Goal: Task Accomplishment & Management: Complete application form

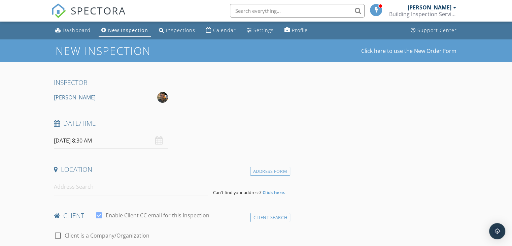
click at [115, 142] on input "30/09/2025 8:30 AM" at bounding box center [111, 140] width 114 height 17
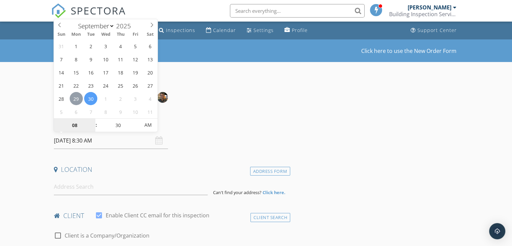
type input "29/09/2025 8:30 AM"
type input "10"
type input "29/09/2025 10:30 AM"
click at [120, 127] on input "30" at bounding box center [117, 125] width 41 height 13
type input "00"
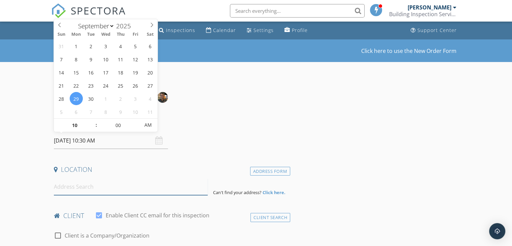
type input "29/09/2025 10:00 AM"
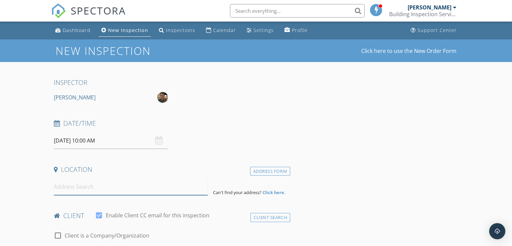
click at [100, 191] on input at bounding box center [131, 186] width 154 height 17
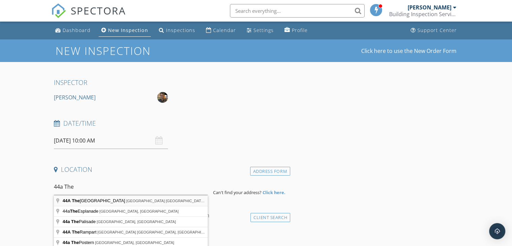
type input "44A The Scenic Road, Killcare Heights NSW, Australia"
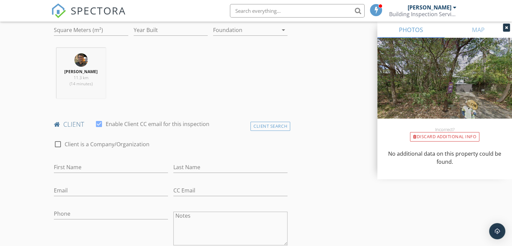
scroll to position [269, 0]
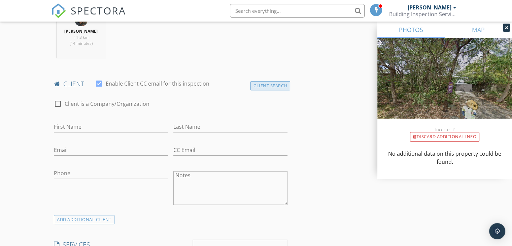
click at [284, 86] on div "Client Search" at bounding box center [271, 85] width 40 height 9
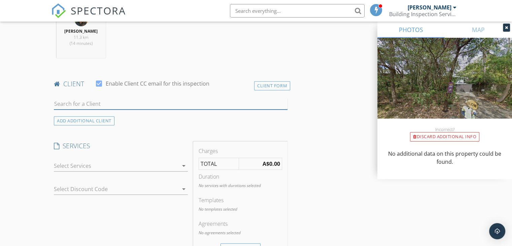
click at [93, 107] on input "text" at bounding box center [171, 103] width 234 height 11
type input "B"
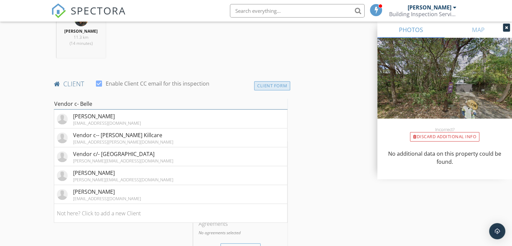
type input "Vendor c- Belle"
click at [283, 83] on div "Client Form" at bounding box center [272, 85] width 36 height 9
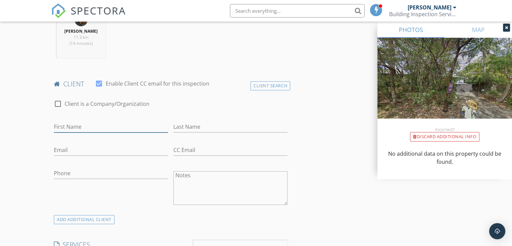
click at [106, 127] on input "First Name" at bounding box center [111, 126] width 114 height 11
type input "Vendor c- Belle Property"
click at [100, 153] on input "Email" at bounding box center [111, 149] width 114 height 11
paste input "[PERSON_NAME][EMAIL_ADDRESS][PERSON_NAME][DOMAIN_NAME]"
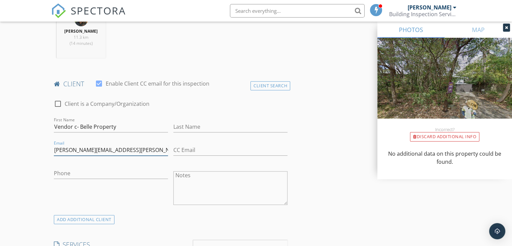
type input "[PERSON_NAME][EMAIL_ADDRESS][PERSON_NAME][DOMAIN_NAME]"
click at [97, 175] on input "Phone" at bounding box center [111, 173] width 114 height 11
paste input "0410340183"
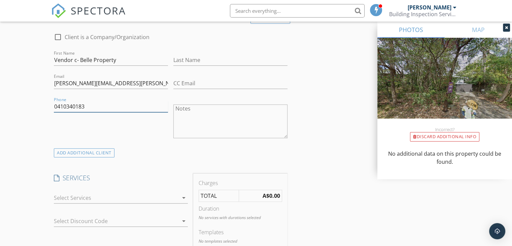
scroll to position [370, 0]
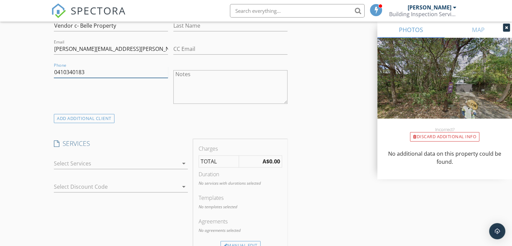
type input "0410340183"
click at [104, 163] on div at bounding box center [116, 163] width 125 height 11
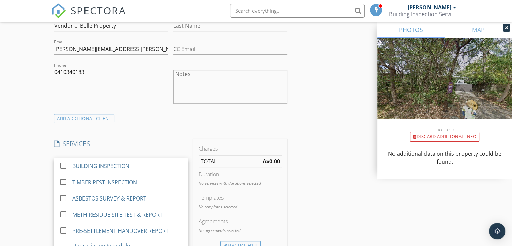
click at [104, 163] on div "BUILDING INSPECTION" at bounding box center [100, 166] width 57 height 8
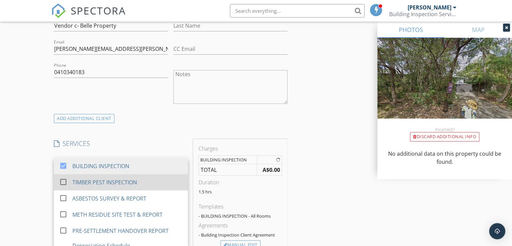
click at [104, 181] on div "TIMBER PEST INSPECTION" at bounding box center [104, 182] width 65 height 8
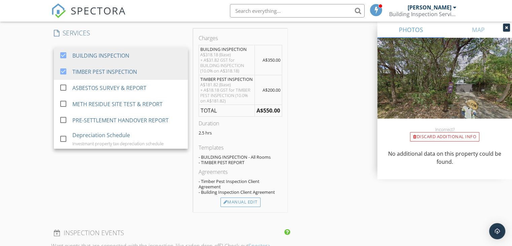
scroll to position [505, 0]
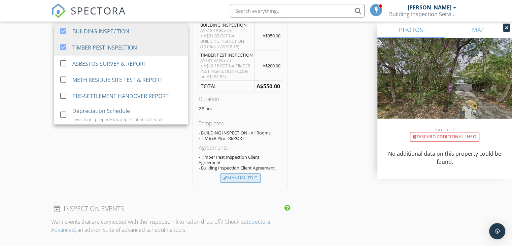
click at [242, 176] on div "Manual Edit" at bounding box center [241, 177] width 40 height 9
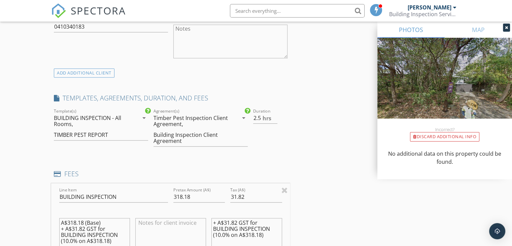
scroll to position [404, 0]
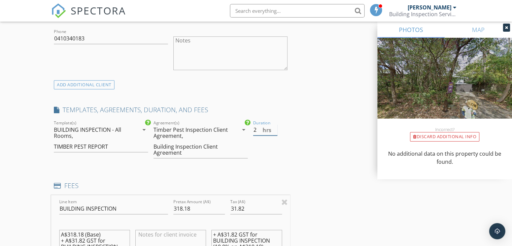
click at [275, 132] on input "2" at bounding box center [265, 129] width 24 height 11
type input "1.5"
click at [275, 132] on input "1.5" at bounding box center [265, 129] width 24 height 11
drag, startPoint x: 192, startPoint y: 208, endPoint x: 177, endPoint y: 208, distance: 15.2
click at [187, 208] on input "318.18" at bounding box center [199, 208] width 52 height 11
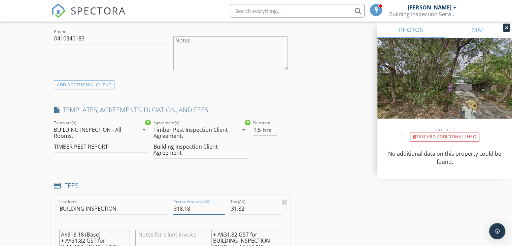
click at [174, 208] on input "318.18" at bounding box center [199, 208] width 52 height 11
drag, startPoint x: 190, startPoint y: 205, endPoint x: 172, endPoint y: 209, distance: 18.4
click at [172, 209] on div "Pretax Amount (A$) 318.18" at bounding box center [199, 209] width 57 height 23
drag, startPoint x: 246, startPoint y: 209, endPoint x: 224, endPoint y: 209, distance: 22.6
click at [224, 209] on div "Line Item BUILDING INSPECTION Pretax Amount (A$) 400 Tax (A$) 31.82 A$318.18 (B…" at bounding box center [170, 235] width 239 height 81
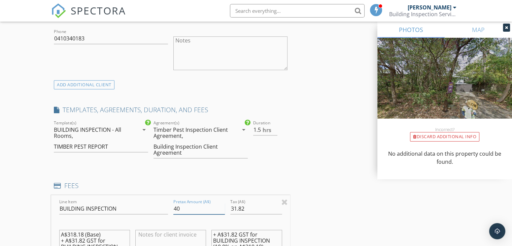
type input "400"
drag, startPoint x: 250, startPoint y: 208, endPoint x: 231, endPoint y: 206, distance: 18.6
click at [231, 206] on input "31.82" at bounding box center [256, 208] width 52 height 11
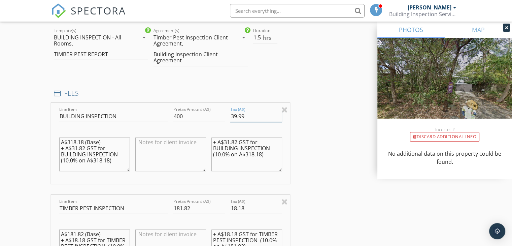
scroll to position [505, 0]
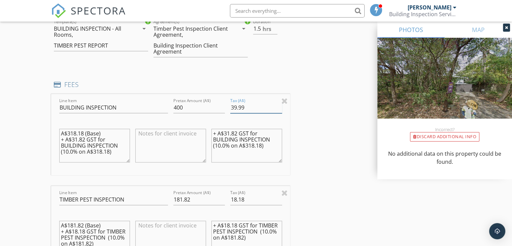
type input "39.99"
drag, startPoint x: 62, startPoint y: 133, endPoint x: 115, endPoint y: 156, distance: 57.9
click at [115, 156] on textarea "A$318.18 (Base) + A$31.82 GST for BUILDING INSPECTION (10.0% on A$318.18)" at bounding box center [94, 146] width 71 height 34
drag, startPoint x: 213, startPoint y: 133, endPoint x: 266, endPoint y: 145, distance: 54.4
click at [266, 145] on textarea "+ A$31.82 GST for BUILDING INSPECTION (10.0% on A$318.18)" at bounding box center [246, 146] width 71 height 34
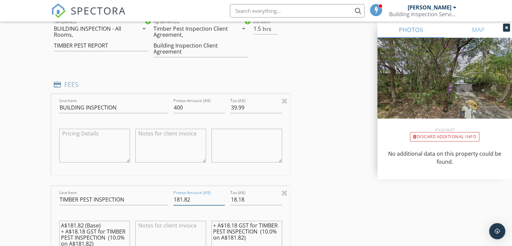
drag, startPoint x: 194, startPoint y: 201, endPoint x: 174, endPoint y: 200, distance: 19.6
click at [174, 200] on input "181.82" at bounding box center [199, 199] width 52 height 11
type input "0"
drag, startPoint x: 247, startPoint y: 198, endPoint x: 231, endPoint y: 199, distance: 16.2
click at [231, 199] on input "18.18" at bounding box center [256, 199] width 52 height 11
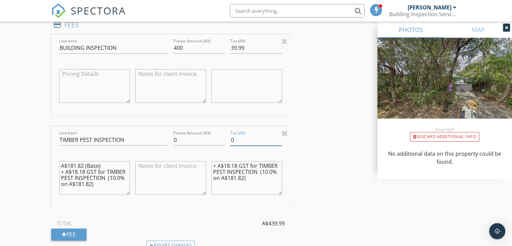
scroll to position [573, 0]
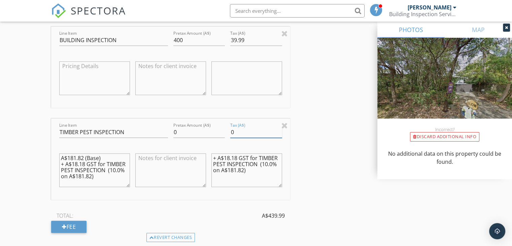
type input "0"
type input "40"
click at [281, 38] on input "40" at bounding box center [256, 40] width 52 height 11
drag, startPoint x: 62, startPoint y: 155, endPoint x: 91, endPoint y: 180, distance: 38.5
click at [91, 180] on textarea "A$181.82 (Base) + A$18.18 GST for TIMBER PEST INSPECTION (10.0% on A$181.82)" at bounding box center [94, 170] width 71 height 34
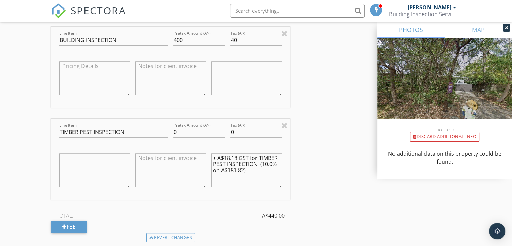
drag, startPoint x: 213, startPoint y: 157, endPoint x: 248, endPoint y: 170, distance: 37.2
click at [248, 170] on textarea "+ A$18.18 GST for TIMBER PEST INSPECTION (10.0% on A$181.82)" at bounding box center [246, 170] width 71 height 34
click at [181, 159] on textarea at bounding box center [170, 170] width 71 height 34
type textarea "O"
click at [181, 159] on textarea "Included in overal fee" at bounding box center [170, 170] width 71 height 34
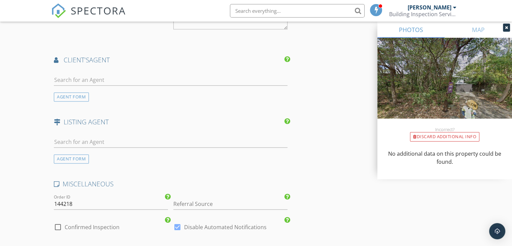
scroll to position [943, 0]
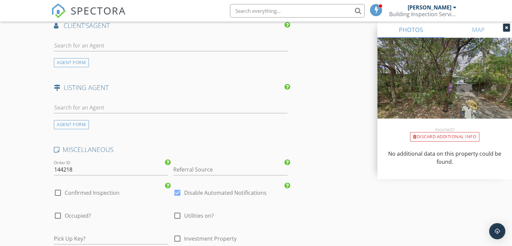
type textarea "Included in overall fee"
drag, startPoint x: 77, startPoint y: 167, endPoint x: 53, endPoint y: 169, distance: 24.4
click at [53, 169] on div "Order ID 144218" at bounding box center [111, 170] width 120 height 23
type input "XBPI 2976"
click at [61, 191] on div at bounding box center [57, 192] width 11 height 11
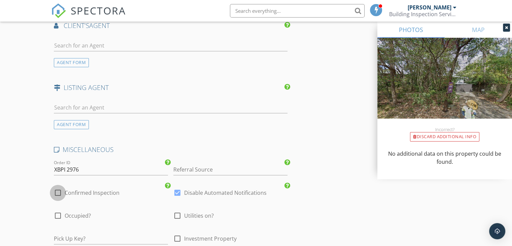
checkbox input "true"
click at [61, 215] on div at bounding box center [57, 215] width 11 height 11
checkbox input "true"
click at [178, 214] on div at bounding box center [177, 215] width 11 height 11
checkbox input "true"
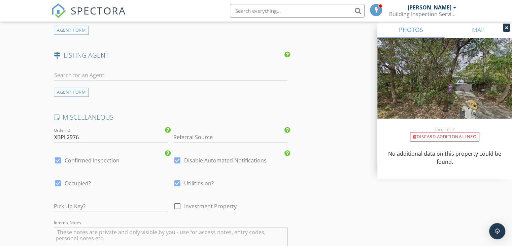
scroll to position [1010, 0]
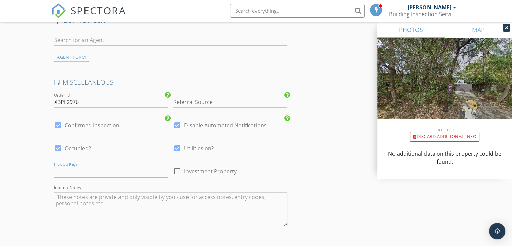
click at [87, 172] on input "text" at bounding box center [111, 171] width 114 height 11
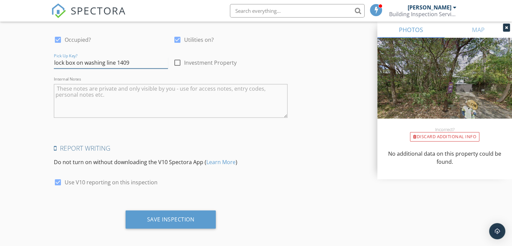
scroll to position [1120, 0]
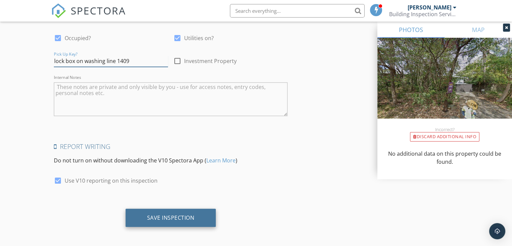
type input "lock box on washing line 1409"
click at [172, 214] on div "Save Inspection" at bounding box center [170, 217] width 47 height 7
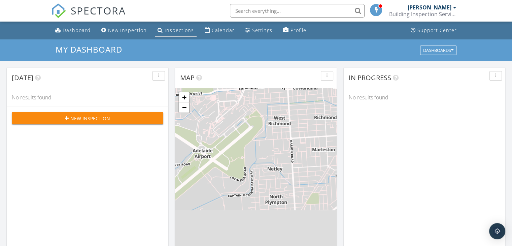
click at [176, 31] on div "Inspections" at bounding box center [179, 30] width 29 height 6
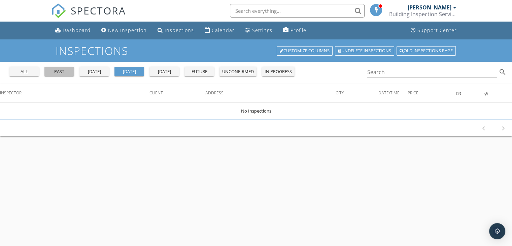
click at [61, 74] on div "past" at bounding box center [59, 71] width 24 height 7
click at [385, 72] on input "Search" at bounding box center [432, 72] width 130 height 11
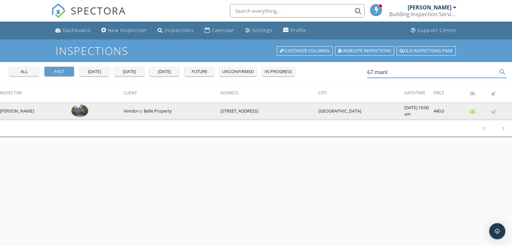
type input "67 manl"
click at [83, 109] on td at bounding box center [96, 111] width 55 height 16
click at [74, 111] on img at bounding box center [79, 110] width 17 height 13
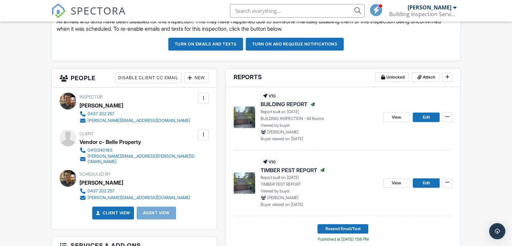
click at [203, 132] on div at bounding box center [203, 134] width 7 height 7
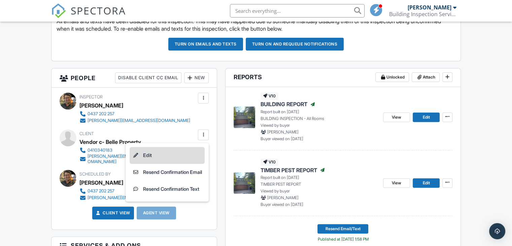
click at [170, 153] on li "Edit" at bounding box center [167, 155] width 75 height 17
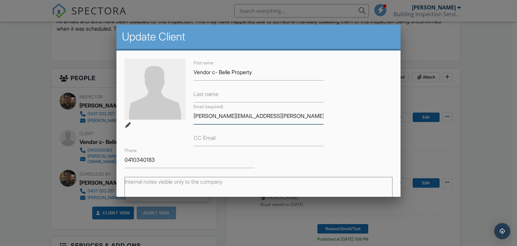
drag, startPoint x: 277, startPoint y: 116, endPoint x: 188, endPoint y: 118, distance: 88.6
click at [190, 118] on div "Email (required) laura.losurdo@belleproperty.com" at bounding box center [259, 113] width 138 height 22
drag, startPoint x: 157, startPoint y: 160, endPoint x: 122, endPoint y: 163, distance: 35.1
click at [122, 163] on div "Phone 0410340183" at bounding box center [190, 157] width 138 height 22
click at [479, 76] on div at bounding box center [258, 119] width 517 height 307
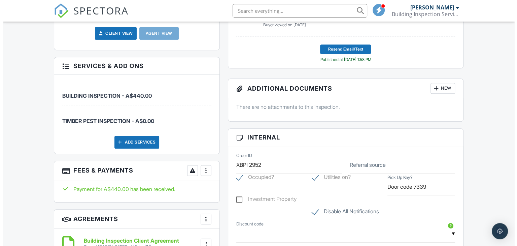
scroll to position [438, 0]
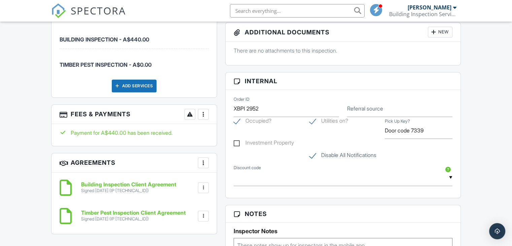
click at [204, 111] on div at bounding box center [203, 114] width 7 height 7
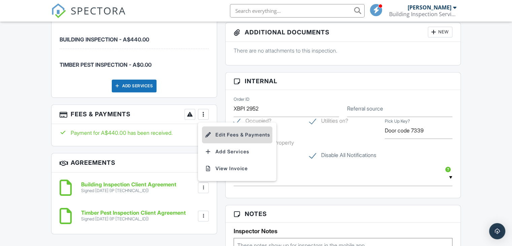
click at [223, 130] on li "Edit Fees & Payments" at bounding box center [237, 134] width 70 height 17
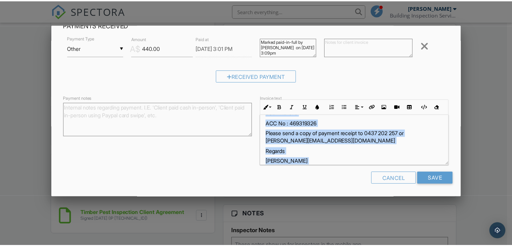
scroll to position [119, 0]
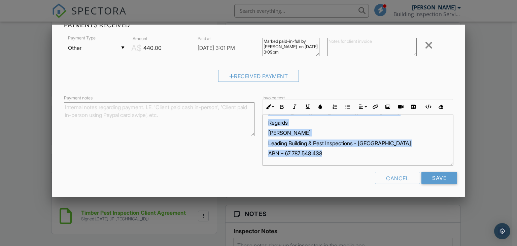
drag, startPoint x: 265, startPoint y: 136, endPoint x: 346, endPoint y: 154, distance: 82.8
click at [346, 154] on div "Official Tax Invoice Provision of professional services to undertake a pre-purc…" at bounding box center [358, 80] width 190 height 169
copy div "Provision of professional services to undertake a pre-purchase building & timbe…"
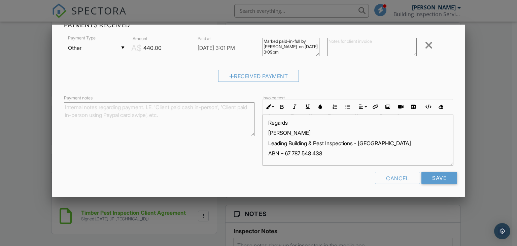
click at [486, 140] on div at bounding box center [258, 119] width 517 height 307
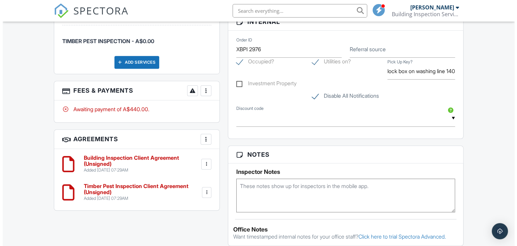
scroll to position [471, 0]
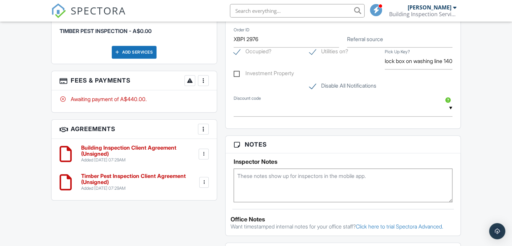
click at [203, 77] on div at bounding box center [203, 80] width 7 height 7
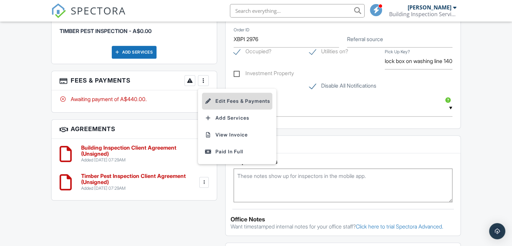
click at [224, 96] on li "Edit Fees & Payments" at bounding box center [237, 101] width 70 height 17
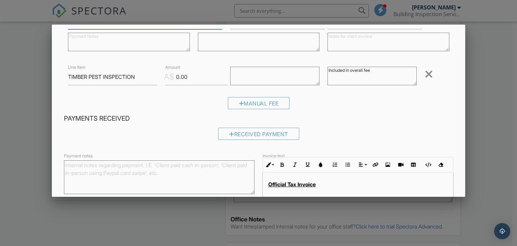
scroll to position [123, 0]
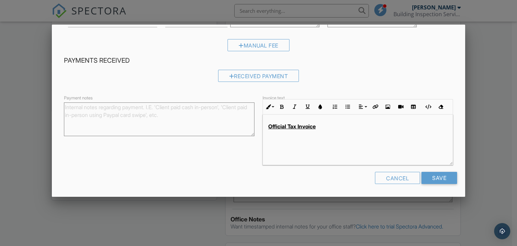
click at [335, 130] on div "Official Tax Invoice" at bounding box center [358, 140] width 190 height 51
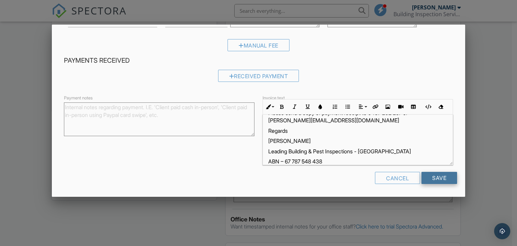
click at [440, 180] on input "Save" at bounding box center [440, 178] width 36 height 12
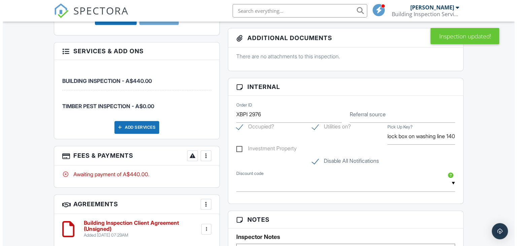
scroll to position [438, 0]
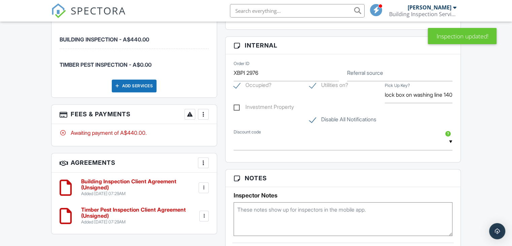
click at [204, 111] on div at bounding box center [203, 114] width 7 height 7
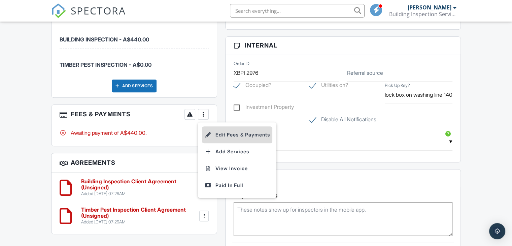
click at [218, 128] on li "Edit Fees & Payments" at bounding box center [237, 134] width 70 height 17
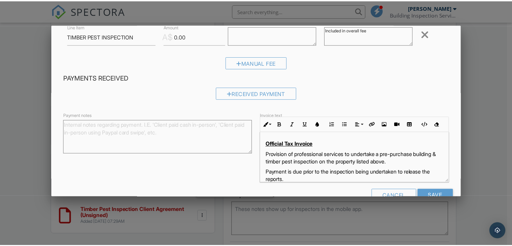
scroll to position [123, 0]
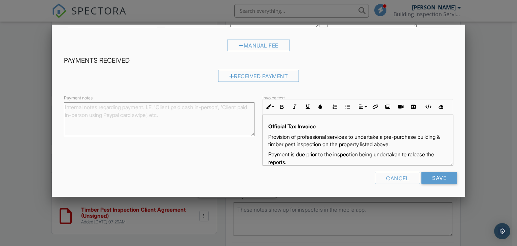
click at [490, 136] on div at bounding box center [258, 119] width 517 height 307
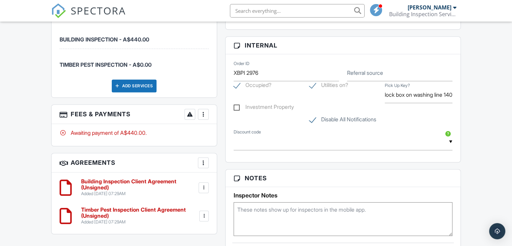
click at [205, 111] on div at bounding box center [203, 114] width 7 height 7
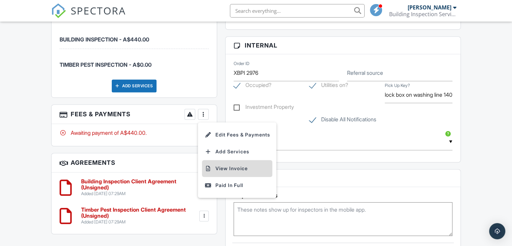
click at [230, 163] on li "View Invoice" at bounding box center [237, 168] width 70 height 17
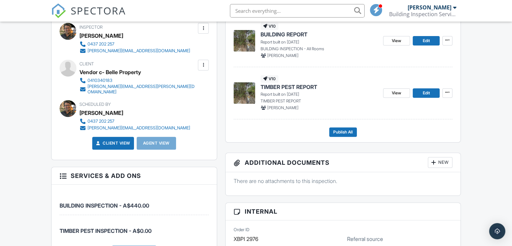
scroll to position [236, 0]
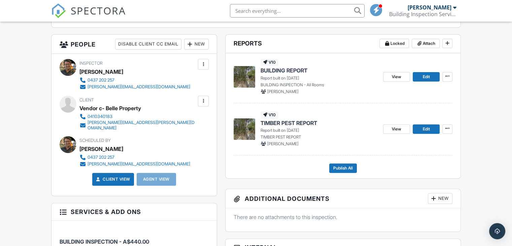
click at [121, 124] on div "laura.losurdo@belleproperty.com" at bounding box center [142, 125] width 109 height 11
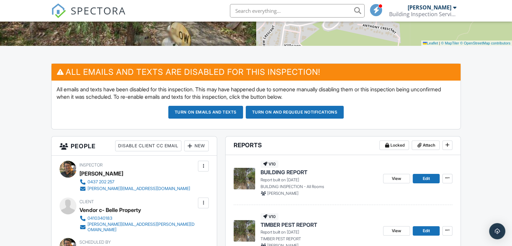
scroll to position [0, 0]
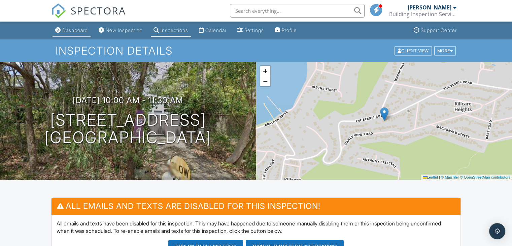
click at [71, 32] on div "Dashboard" at bounding box center [75, 30] width 26 height 6
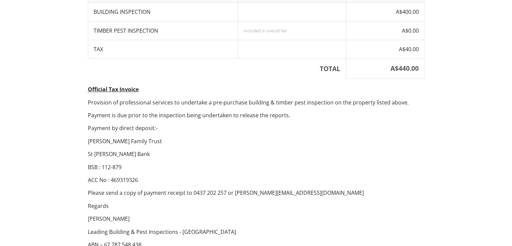
scroll to position [214, 0]
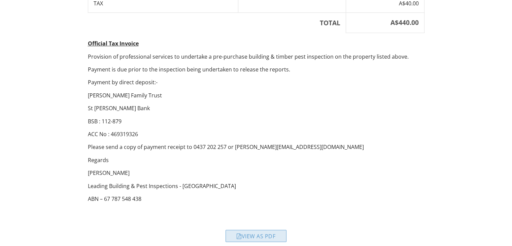
click at [257, 230] on div "View as PDF" at bounding box center [256, 236] width 61 height 12
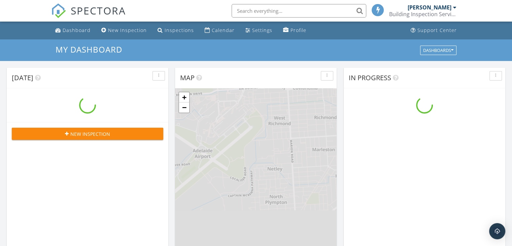
scroll to position [623, 523]
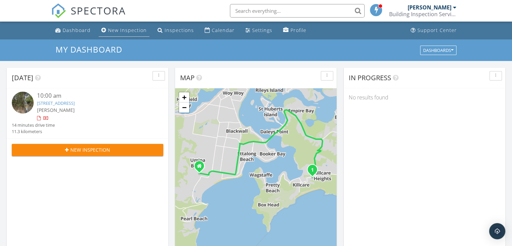
click at [127, 30] on div "New Inspection" at bounding box center [127, 30] width 39 height 6
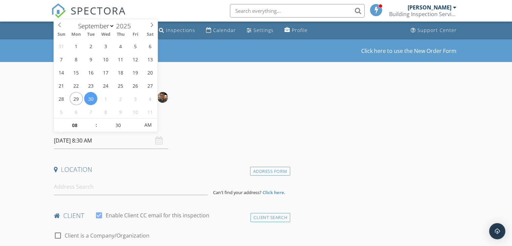
click at [123, 140] on input "[DATE] 8:30 AM" at bounding box center [111, 140] width 114 height 17
type input "[DATE] 8:30 AM"
type input "12"
type input "[DATE] 12:30 AM"
click at [115, 125] on input "30" at bounding box center [117, 125] width 41 height 13
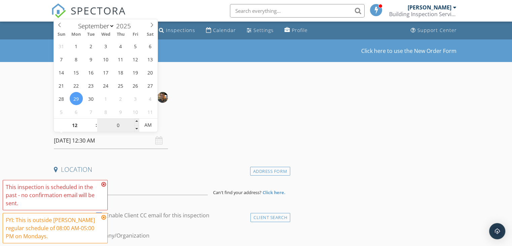
type input "00"
type input "[DATE] 12:00 PM"
click at [151, 126] on span "AM" at bounding box center [148, 124] width 19 height 13
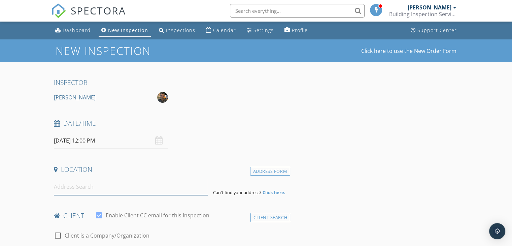
click at [104, 194] on input at bounding box center [131, 186] width 154 height 17
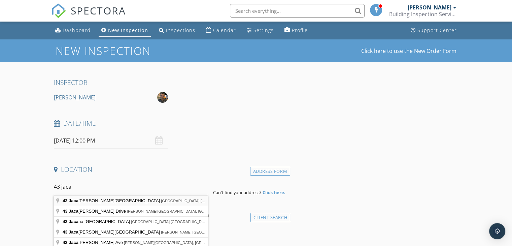
type input "43 Jacaranda Avenue, Patonga NSW, Australia"
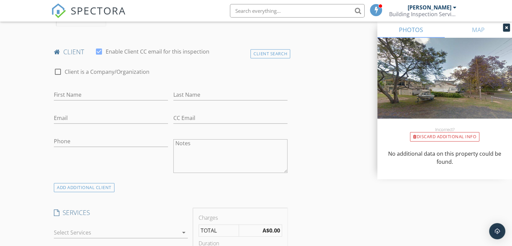
scroll to position [303, 0]
click at [117, 96] on input "First Name" at bounding box center [111, 93] width 114 height 11
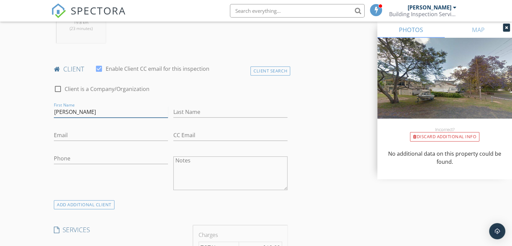
scroll to position [269, 0]
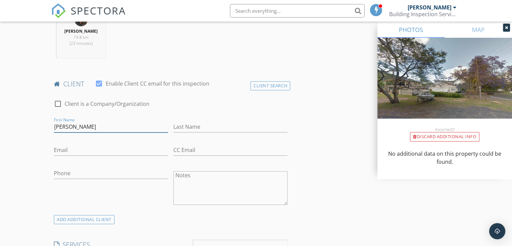
type input "[PERSON_NAME]"
click at [209, 125] on input "Last Name" at bounding box center [230, 126] width 114 height 11
type input "Yanz"
click at [116, 153] on input "Email" at bounding box center [111, 149] width 114 height 11
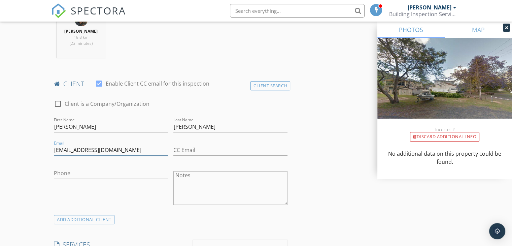
type input "ant.yanz64@gmail.com"
click at [88, 175] on input "Phone" at bounding box center [111, 173] width 114 height 11
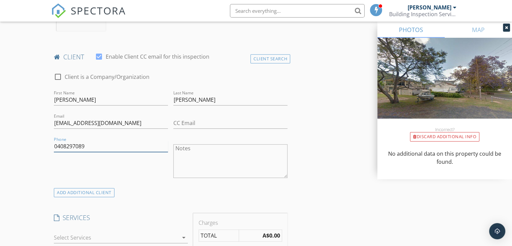
scroll to position [337, 0]
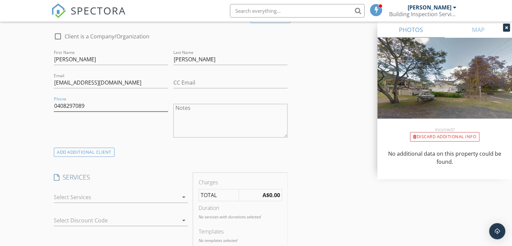
type input "0408297089"
click at [101, 198] on div at bounding box center [116, 197] width 125 height 11
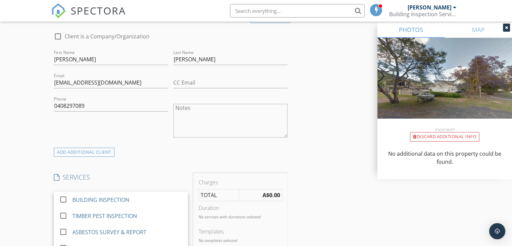
click at [101, 198] on div "BUILDING INSPECTION" at bounding box center [100, 200] width 57 height 8
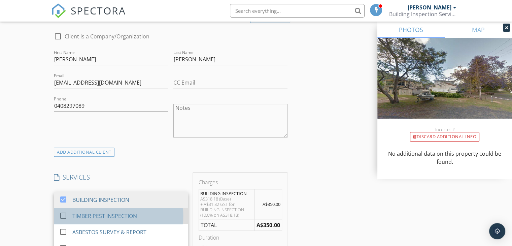
click at [101, 214] on div "TIMBER PEST INSPECTION" at bounding box center [104, 216] width 65 height 8
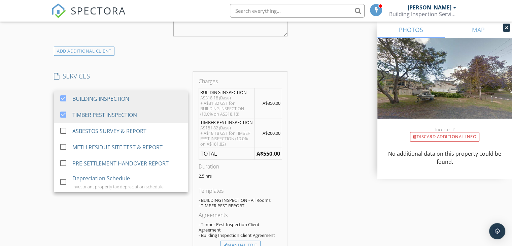
scroll to position [471, 0]
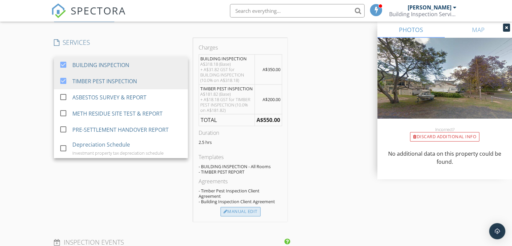
click at [244, 208] on div "Manual Edit" at bounding box center [241, 211] width 40 height 9
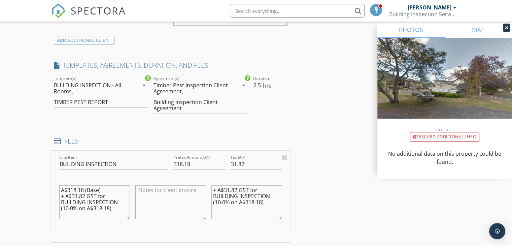
scroll to position [438, 0]
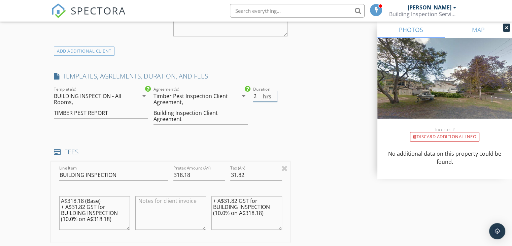
click at [274, 98] on input "2" at bounding box center [265, 96] width 24 height 11
type input "1.5"
click at [274, 98] on input "1.5" at bounding box center [265, 96] width 24 height 11
drag, startPoint x: 195, startPoint y: 177, endPoint x: 172, endPoint y: 173, distance: 23.6
click at [172, 173] on div "Pretax Amount (A$) 318.18" at bounding box center [199, 175] width 57 height 23
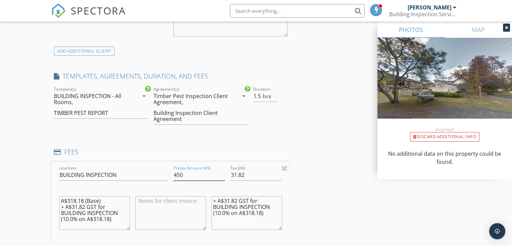
type input "450"
drag, startPoint x: 240, startPoint y: 175, endPoint x: 227, endPoint y: 175, distance: 13.5
click at [227, 175] on div "Line Item BUILDING INSPECTION Pretax Amount (A$) 450 Tax (A$) 31.82 A$318.18 (B…" at bounding box center [170, 201] width 239 height 81
type input "45"
drag, startPoint x: 61, startPoint y: 200, endPoint x: 111, endPoint y: 228, distance: 58.0
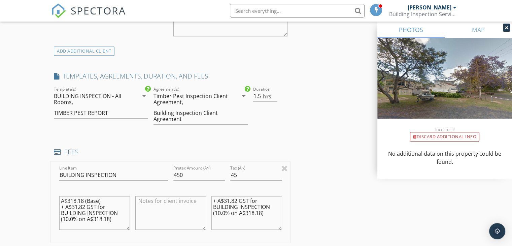
click at [111, 228] on textarea "A$318.18 (Base) + A$31.82 GST for BUILDING INSPECTION (10.0% on A$318.18)" at bounding box center [94, 213] width 71 height 34
drag, startPoint x: 213, startPoint y: 198, endPoint x: 270, endPoint y: 216, distance: 60.2
click at [270, 216] on textarea "+ A$31.82 GST for BUILDING INSPECTION (10.0% on A$318.18)" at bounding box center [246, 213] width 71 height 34
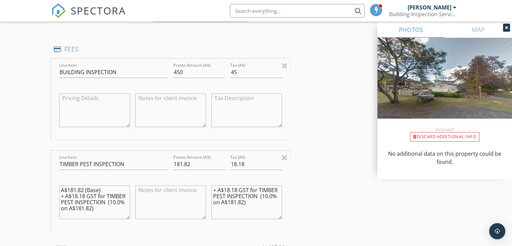
scroll to position [539, 0]
drag, startPoint x: 195, startPoint y: 166, endPoint x: 173, endPoint y: 165, distance: 22.6
click at [173, 165] on div "Pretax Amount (A$) 181.82" at bounding box center [199, 166] width 57 height 23
type input "0"
drag, startPoint x: 247, startPoint y: 166, endPoint x: 229, endPoint y: 166, distance: 17.8
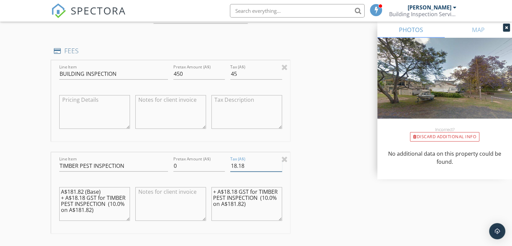
click at [229, 166] on div "Tax (A$) 18.18" at bounding box center [256, 166] width 57 height 23
type input "0"
drag, startPoint x: 60, startPoint y: 191, endPoint x: 87, endPoint y: 216, distance: 36.5
click at [87, 216] on textarea "A$181.82 (Base) + A$18.18 GST for TIMBER PEST INSPECTION (10.0% on A$181.82)" at bounding box center [94, 204] width 71 height 34
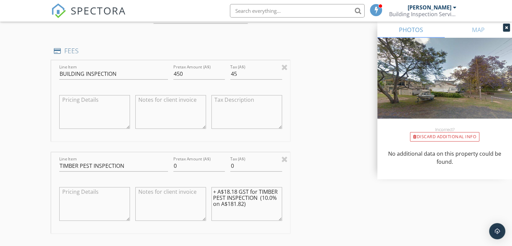
scroll to position [0, 0]
drag, startPoint x: 213, startPoint y: 190, endPoint x: 253, endPoint y: 209, distance: 44.4
click at [253, 209] on textarea "+ A$18.18 GST for TIMBER PEST INSPECTION (10.0% on A$181.82)" at bounding box center [246, 204] width 71 height 34
click at [162, 191] on textarea at bounding box center [170, 204] width 71 height 34
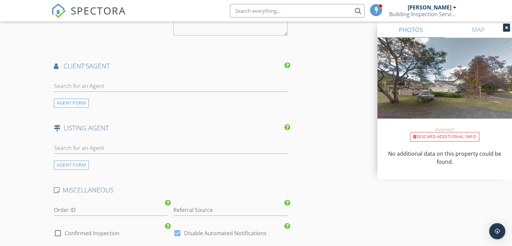
scroll to position [943, 0]
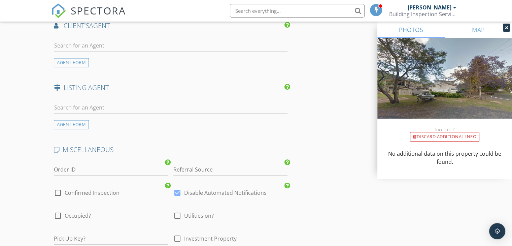
type textarea "Included in overall fee"
click at [92, 171] on input "Order ID" at bounding box center [111, 169] width 114 height 11
type input "XBPI 2977"
click at [59, 189] on div at bounding box center [57, 192] width 11 height 11
checkbox input "true"
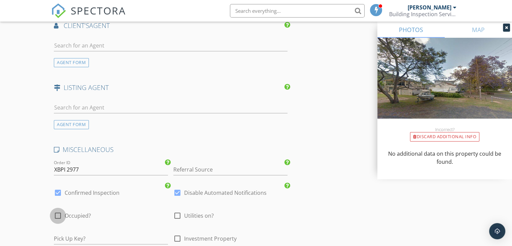
click at [57, 217] on div at bounding box center [57, 215] width 11 height 11
checkbox input "true"
click at [178, 215] on div at bounding box center [177, 215] width 11 height 11
checkbox input "true"
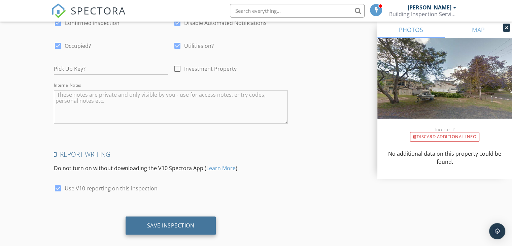
scroll to position [1120, 0]
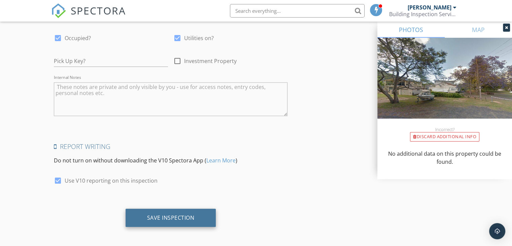
click at [166, 214] on div "Save Inspection" at bounding box center [170, 217] width 47 height 7
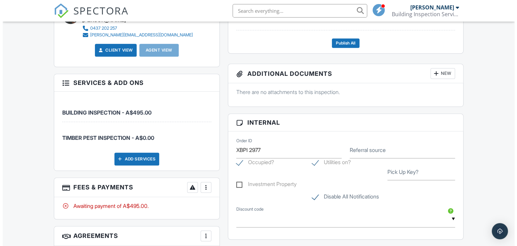
scroll to position [370, 0]
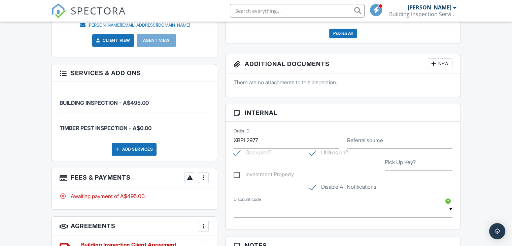
click at [204, 178] on div at bounding box center [203, 177] width 7 height 7
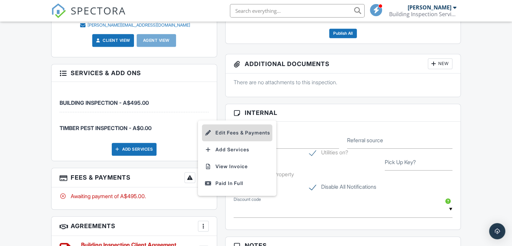
click at [231, 130] on li "Edit Fees & Payments" at bounding box center [237, 132] width 70 height 17
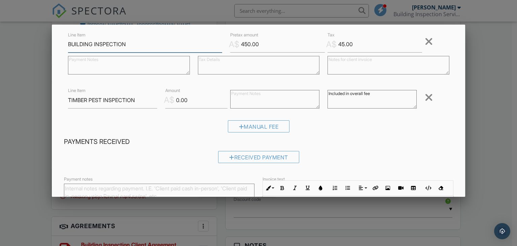
scroll to position [123, 0]
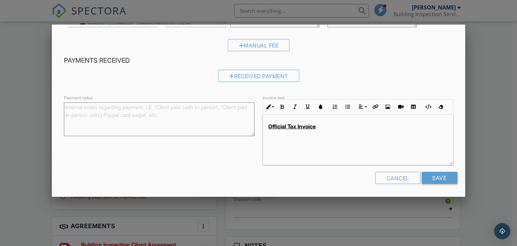
click at [326, 128] on p "Official Tax Invoice" at bounding box center [357, 126] width 179 height 7
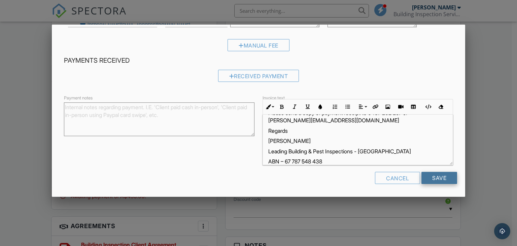
click at [438, 177] on input "Save" at bounding box center [440, 178] width 36 height 12
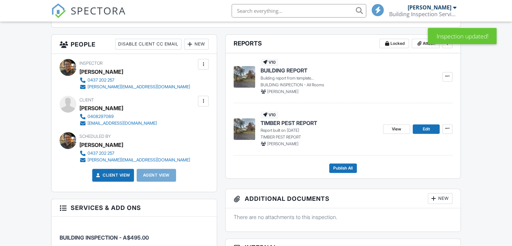
click at [202, 101] on div at bounding box center [203, 101] width 7 height 7
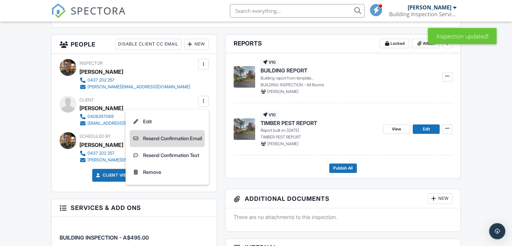
click at [190, 142] on li "Resend Confirmation Email" at bounding box center [167, 138] width 75 height 17
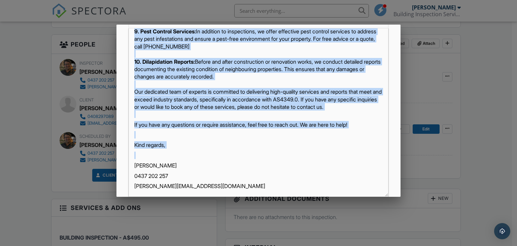
scroll to position [578, 0]
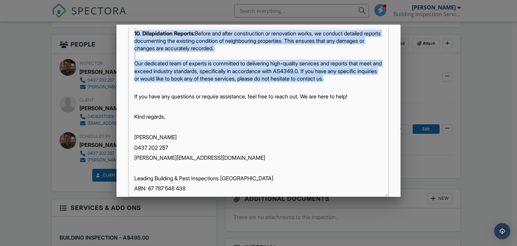
drag, startPoint x: 134, startPoint y: 76, endPoint x: 170, endPoint y: 115, distance: 53.4
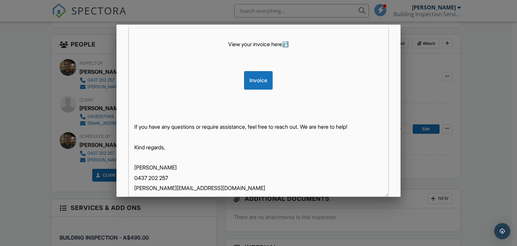
scroll to position [159, 0]
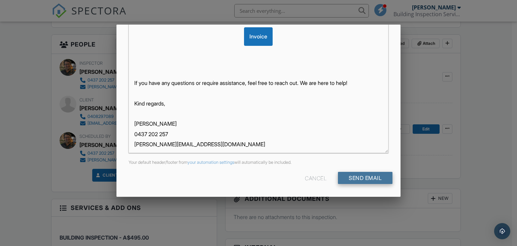
click at [365, 177] on input "Send Email" at bounding box center [365, 178] width 55 height 12
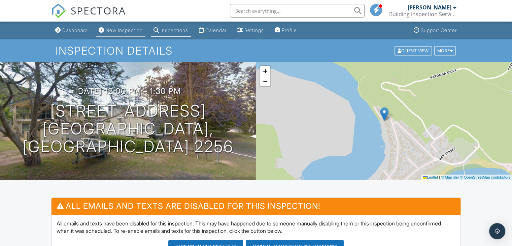
click at [111, 29] on div "New Inspection" at bounding box center [124, 30] width 37 height 6
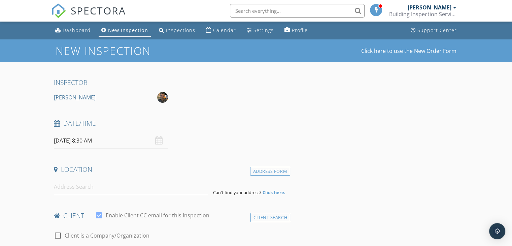
click at [120, 142] on input "[DATE] 8:30 AM" at bounding box center [111, 140] width 114 height 17
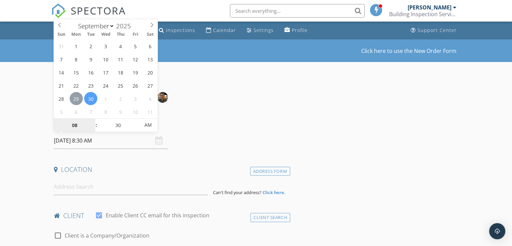
type input "29/09/2025 8:30 AM"
type input "02"
type input "29/09/2025 2:30 AM"
click at [115, 125] on input "30" at bounding box center [117, 125] width 41 height 13
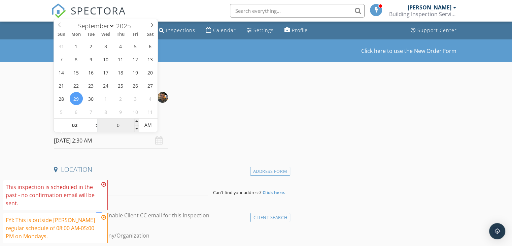
type input "00"
type input "29/09/2025 2:00 PM"
click at [150, 125] on span "AM" at bounding box center [148, 124] width 19 height 13
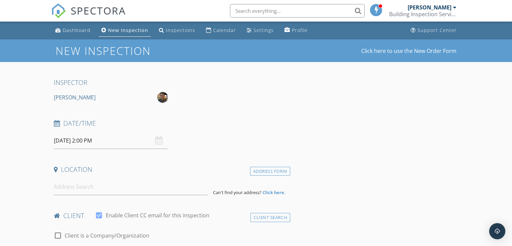
click at [101, 185] on input at bounding box center [131, 186] width 154 height 17
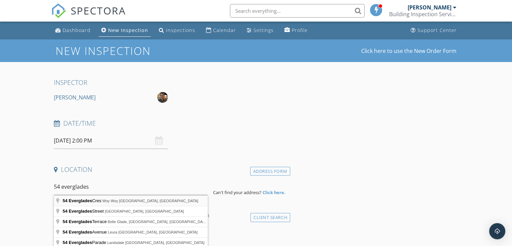
type input "54 Everglades Cres, Woy Woy NSW, Australia"
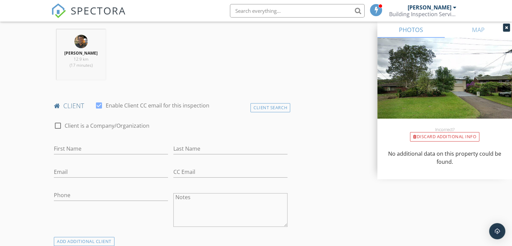
scroll to position [269, 0]
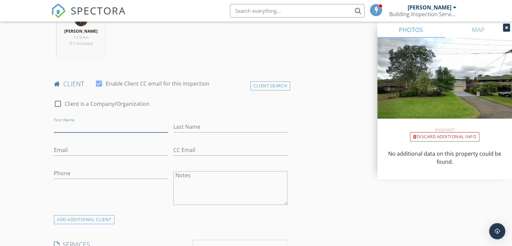
click at [110, 127] on input "First Name" at bounding box center [111, 126] width 114 height 11
type input "Brenda"
click at [86, 152] on input "Email" at bounding box center [111, 149] width 114 height 11
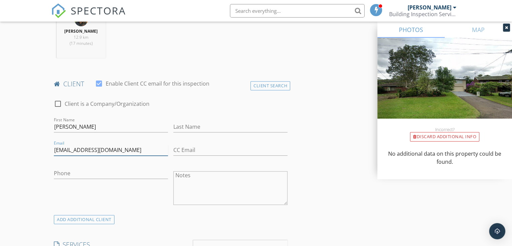
type input "cb_hartley@hotmail.com"
click at [77, 176] on input "Phone" at bounding box center [111, 173] width 114 height 11
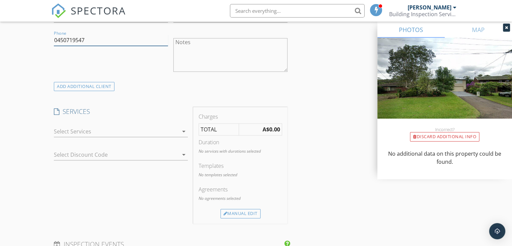
scroll to position [404, 0]
type input "0450719547"
click at [82, 126] on div at bounding box center [116, 129] width 125 height 11
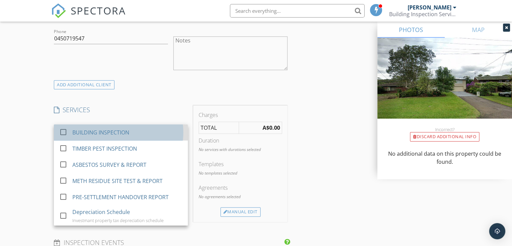
drag, startPoint x: 80, startPoint y: 130, endPoint x: 79, endPoint y: 133, distance: 3.8
click at [80, 130] on div "BUILDING INSPECTION" at bounding box center [100, 132] width 57 height 8
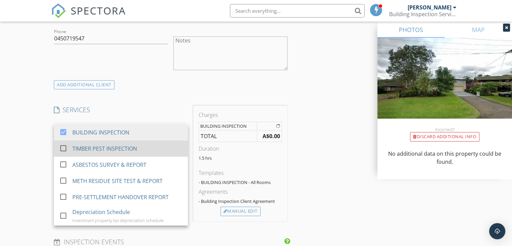
click at [86, 151] on div "TIMBER PEST INSPECTION" at bounding box center [104, 148] width 65 height 8
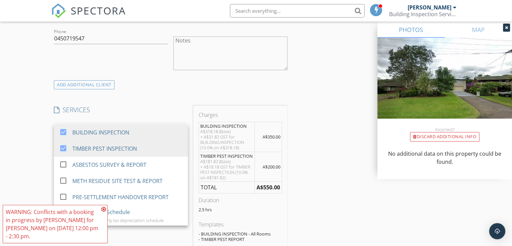
click at [105, 212] on icon at bounding box center [103, 208] width 5 height 5
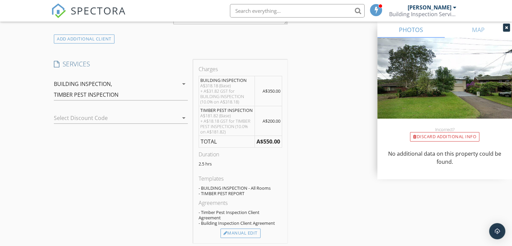
scroll to position [505, 0]
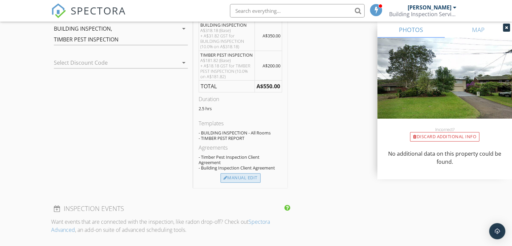
click at [254, 175] on div "Manual Edit" at bounding box center [241, 177] width 40 height 9
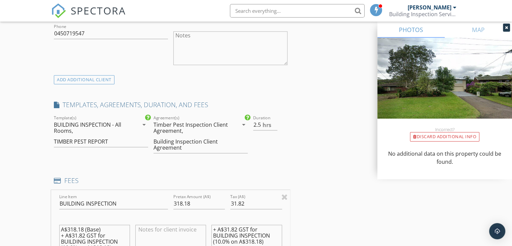
scroll to position [404, 0]
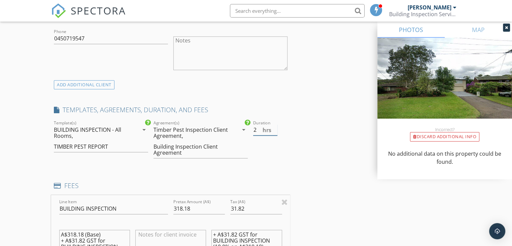
click at [274, 132] on input "2" at bounding box center [265, 129] width 24 height 11
type input "1.5"
click at [274, 132] on input "1.5" at bounding box center [265, 129] width 24 height 11
drag, startPoint x: 196, startPoint y: 209, endPoint x: 169, endPoint y: 207, distance: 27.3
click at [169, 207] on div "Line Item BUILDING INSPECTION Pretax Amount (A$) 318.18 Tax (A$) 31.82 A$318.18…" at bounding box center [170, 235] width 239 height 81
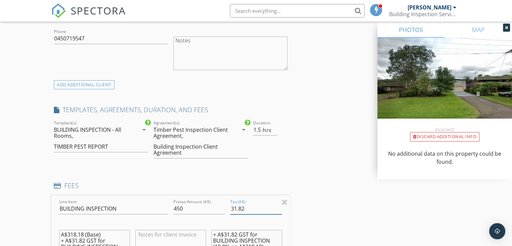
drag, startPoint x: 247, startPoint y: 205, endPoint x: 224, endPoint y: 207, distance: 23.0
click at [224, 207] on div "Line Item BUILDING INSPECTION Pretax Amount (A$) 450 Tax (A$) 31.82 A$318.18 (B…" at bounding box center [170, 235] width 239 height 81
type input "450"
drag, startPoint x: 246, startPoint y: 209, endPoint x: 231, endPoint y: 206, distance: 14.4
click at [231, 206] on input "31.82" at bounding box center [256, 208] width 52 height 11
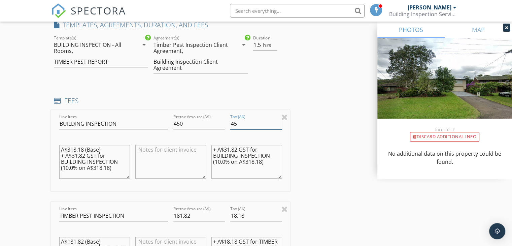
scroll to position [505, 0]
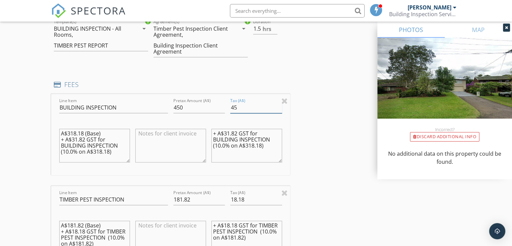
type input "45"
drag, startPoint x: 60, startPoint y: 132, endPoint x: 116, endPoint y: 161, distance: 63.3
click at [116, 161] on textarea "A$318.18 (Base) + A$31.82 GST for BUILDING INSPECTION (10.0% on A$318.18)" at bounding box center [94, 146] width 71 height 34
drag, startPoint x: 213, startPoint y: 130, endPoint x: 264, endPoint y: 155, distance: 57.2
click at [264, 155] on textarea "+ A$31.82 GST for BUILDING INSPECTION (10.0% on A$318.18)" at bounding box center [246, 146] width 71 height 34
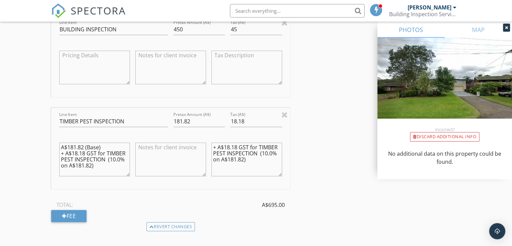
scroll to position [606, 0]
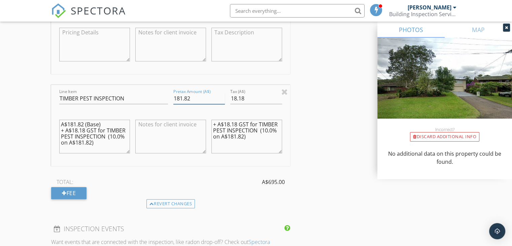
click at [182, 97] on input "181.82" at bounding box center [199, 98] width 52 height 11
drag, startPoint x: 202, startPoint y: 103, endPoint x: 172, endPoint y: 103, distance: 30.0
click at [172, 103] on div "Pretax Amount (A$) 181.82" at bounding box center [199, 99] width 57 height 23
type input "0"
drag, startPoint x: 245, startPoint y: 101, endPoint x: 229, endPoint y: 100, distance: 16.2
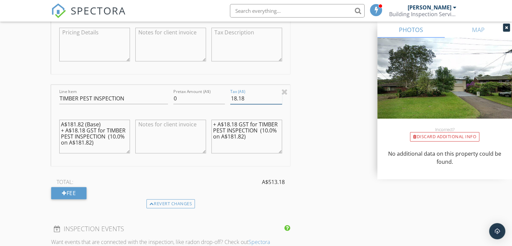
click at [229, 100] on div "Tax (A$) 18.18" at bounding box center [256, 99] width 57 height 23
type input "0"
drag, startPoint x: 60, startPoint y: 122, endPoint x: 99, endPoint y: 150, distance: 48.2
click at [99, 150] on textarea "A$181.82 (Base) + A$18.18 GST for TIMBER PEST INSPECTION (10.0% on A$181.82)" at bounding box center [94, 137] width 71 height 34
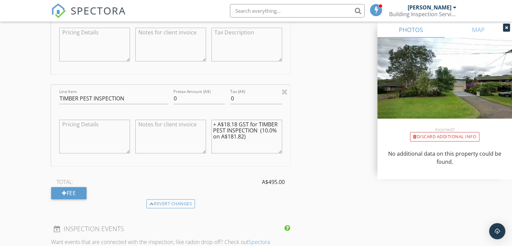
scroll to position [0, 0]
drag, startPoint x: 214, startPoint y: 123, endPoint x: 256, endPoint y: 140, distance: 45.8
click at [256, 140] on textarea "+ A$18.18 GST for TIMBER PEST INSPECTION (10.0% on A$181.82)" at bounding box center [246, 137] width 71 height 34
click at [183, 124] on textarea at bounding box center [170, 137] width 71 height 34
click at [183, 124] on textarea "Included in overalll fee" at bounding box center [170, 137] width 71 height 34
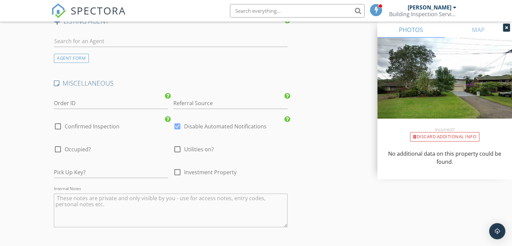
scroll to position [1010, 0]
type textarea "Included in overall fee"
click at [88, 101] on input "Order ID" at bounding box center [111, 102] width 114 height 11
click at [55, 101] on input "2978" at bounding box center [111, 102] width 114 height 11
type input "XBPI 2978"
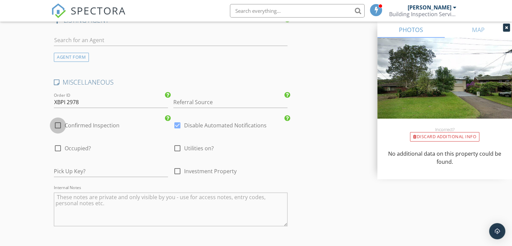
drag, startPoint x: 60, startPoint y: 123, endPoint x: 59, endPoint y: 139, distance: 15.8
click at [59, 126] on div at bounding box center [57, 125] width 11 height 11
checkbox input "true"
drag, startPoint x: 59, startPoint y: 144, endPoint x: 125, endPoint y: 154, distance: 66.7
click at [59, 145] on div at bounding box center [57, 147] width 11 height 11
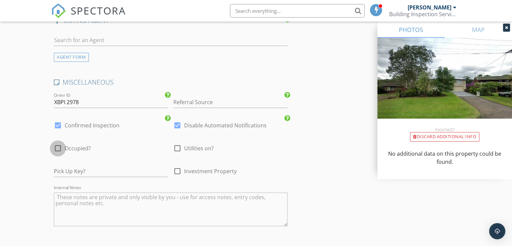
checkbox input "true"
click at [178, 146] on div at bounding box center [177, 147] width 11 height 11
checkbox input "true"
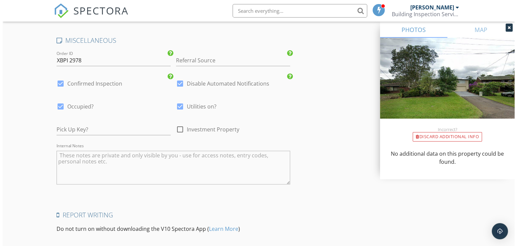
scroll to position [1120, 0]
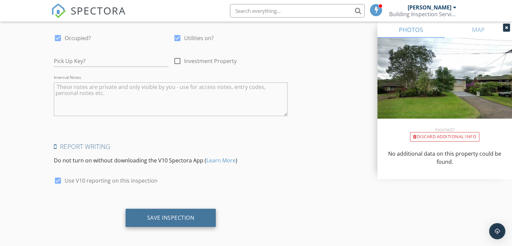
click at [180, 208] on div "Save Inspection" at bounding box center [171, 217] width 91 height 18
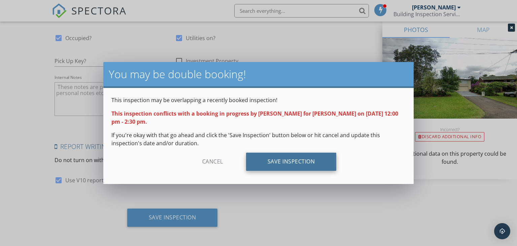
click at [280, 161] on div "Save Inspection" at bounding box center [291, 162] width 91 height 18
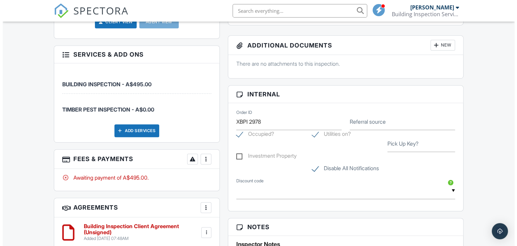
scroll to position [438, 0]
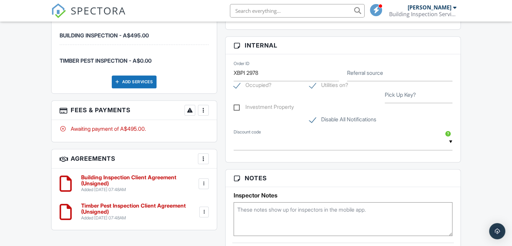
click at [199, 107] on div "More" at bounding box center [203, 110] width 11 height 11
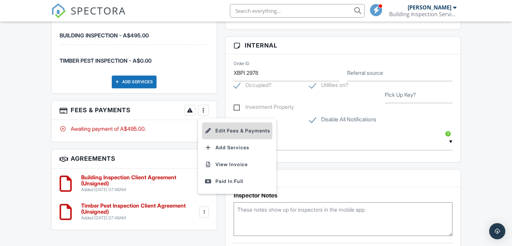
click at [223, 126] on li "Edit Fees & Payments" at bounding box center [237, 130] width 70 height 17
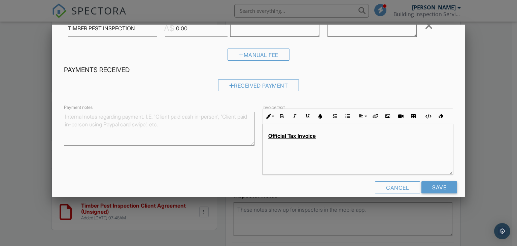
scroll to position [123, 0]
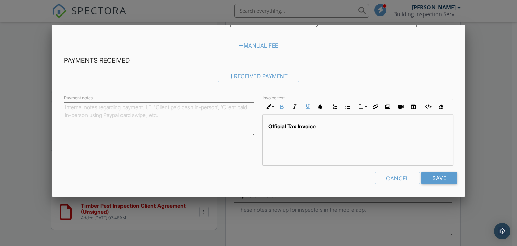
click at [348, 126] on p "Official Tax Invoice" at bounding box center [357, 126] width 179 height 7
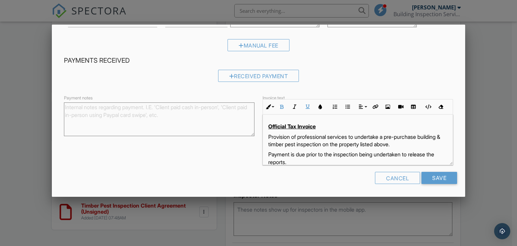
scroll to position [110, 0]
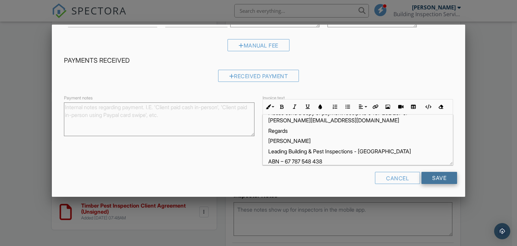
click at [438, 177] on input "Save" at bounding box center [440, 178] width 36 height 12
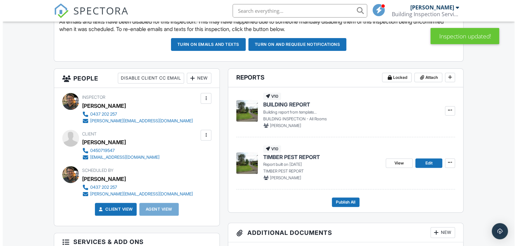
scroll to position [202, 0]
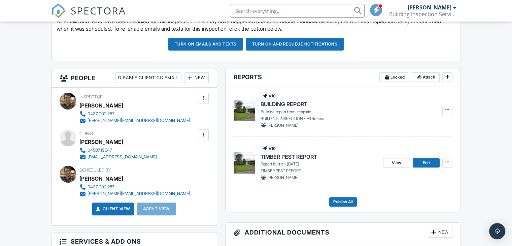
click at [201, 135] on div at bounding box center [203, 134] width 7 height 7
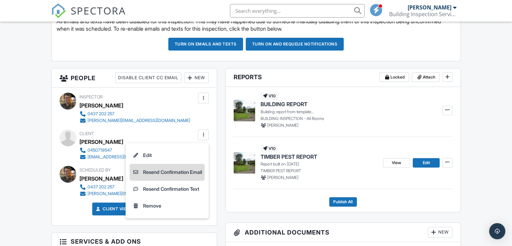
click at [181, 173] on li "Resend Confirmation Email" at bounding box center [167, 172] width 75 height 17
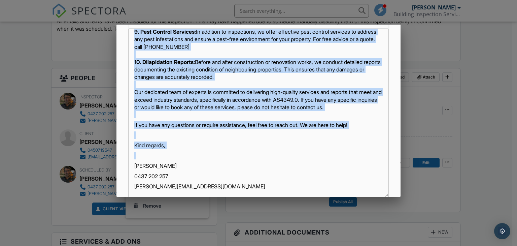
scroll to position [553, 0]
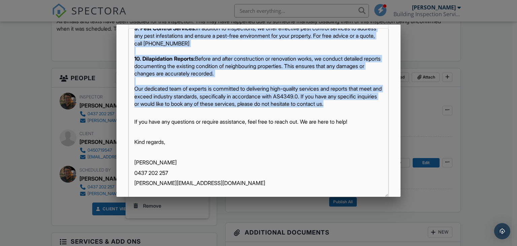
drag, startPoint x: 134, startPoint y: 116, endPoint x: 172, endPoint y: 143, distance: 46.8
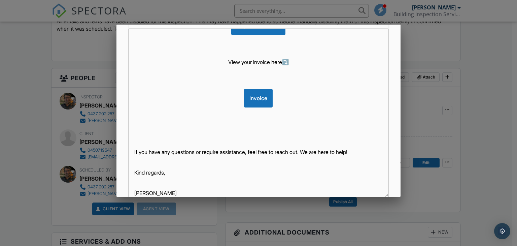
scroll to position [159, 0]
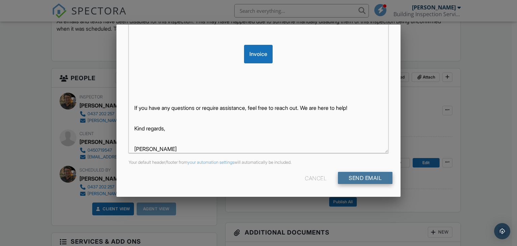
click at [358, 178] on input "Send Email" at bounding box center [365, 178] width 55 height 12
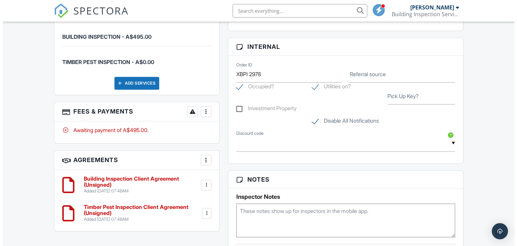
scroll to position [438, 0]
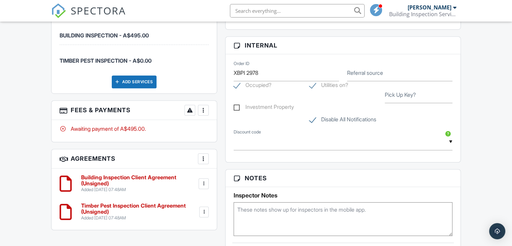
click at [205, 110] on div at bounding box center [203, 110] width 7 height 7
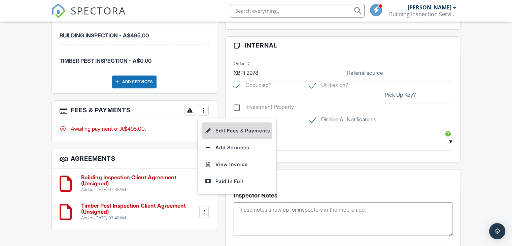
click at [223, 126] on li "Edit Fees & Payments" at bounding box center [237, 130] width 70 height 17
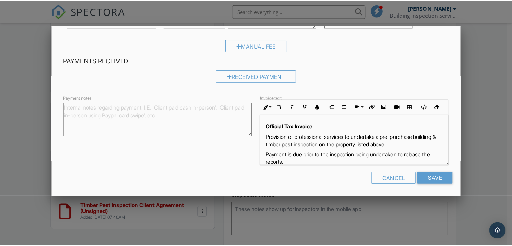
scroll to position [0, 0]
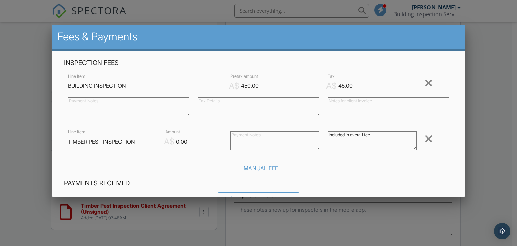
click at [498, 82] on div at bounding box center [258, 119] width 517 height 307
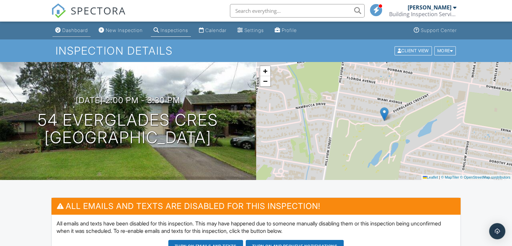
click at [80, 31] on div "Dashboard" at bounding box center [75, 30] width 26 height 6
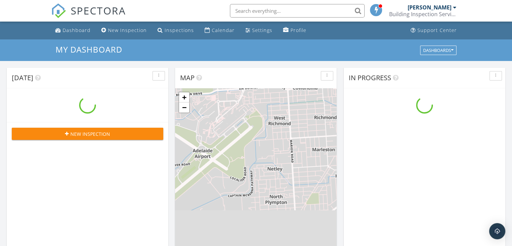
scroll to position [623, 523]
